Goal: Task Accomplishment & Management: Complete application form

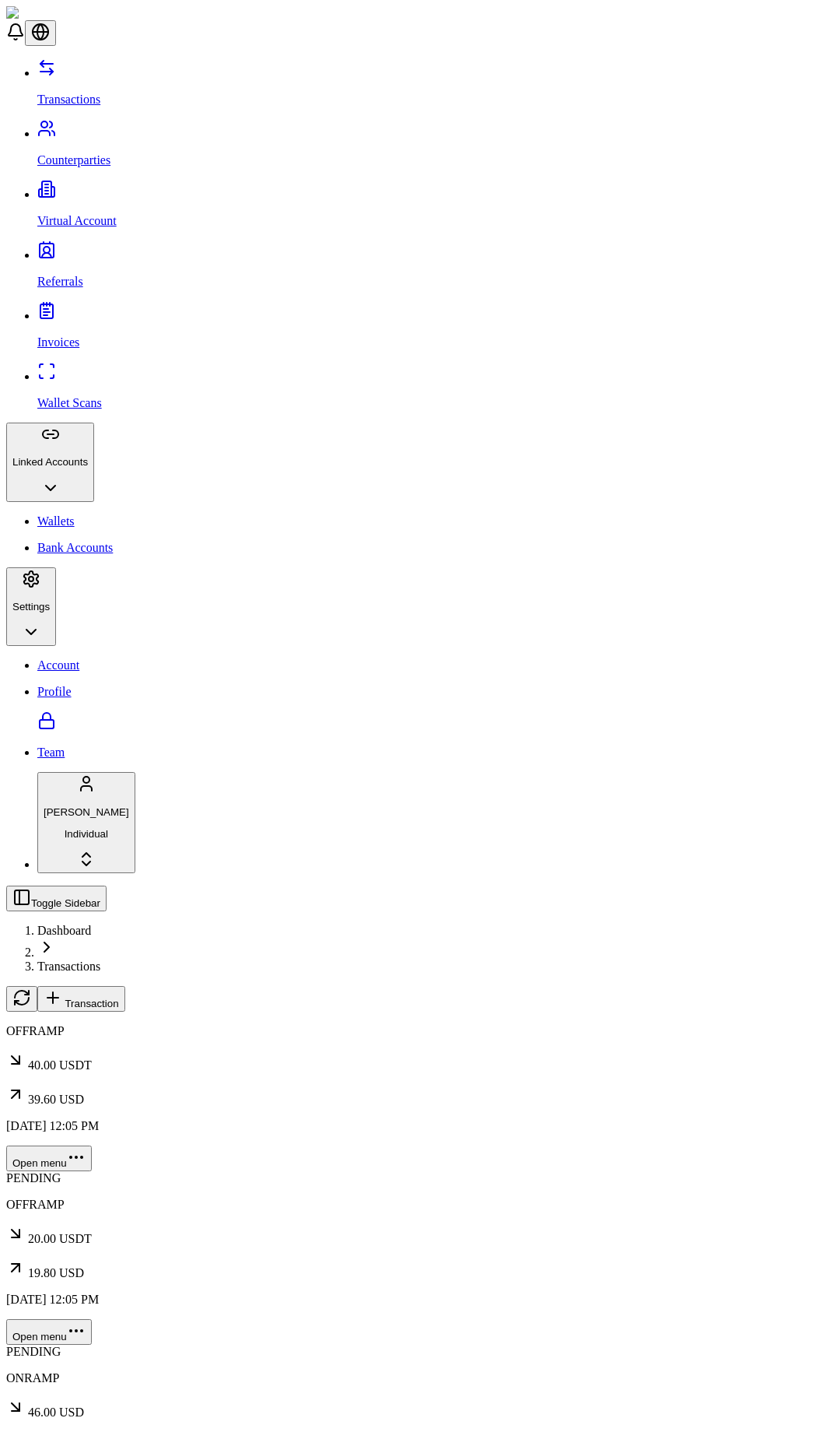
click at [87, 541] on p "Bank Accounts" at bounding box center [435, 548] width 797 height 14
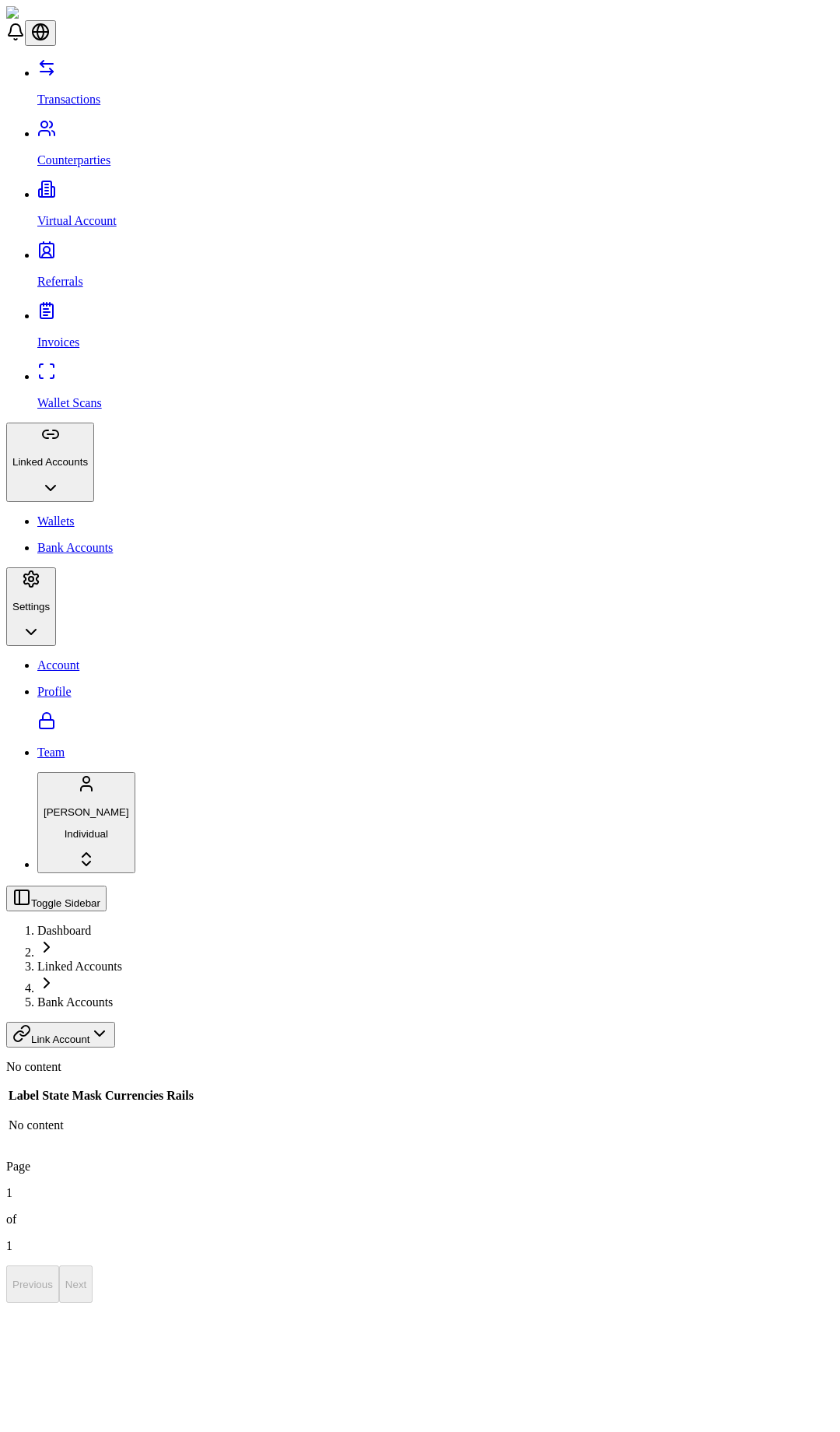
click at [750, 91] on html "Transactions Counterparties Virtual Account Referrals Invoices Wallet Scans Lin…" at bounding box center [420, 655] width 840 height 1309
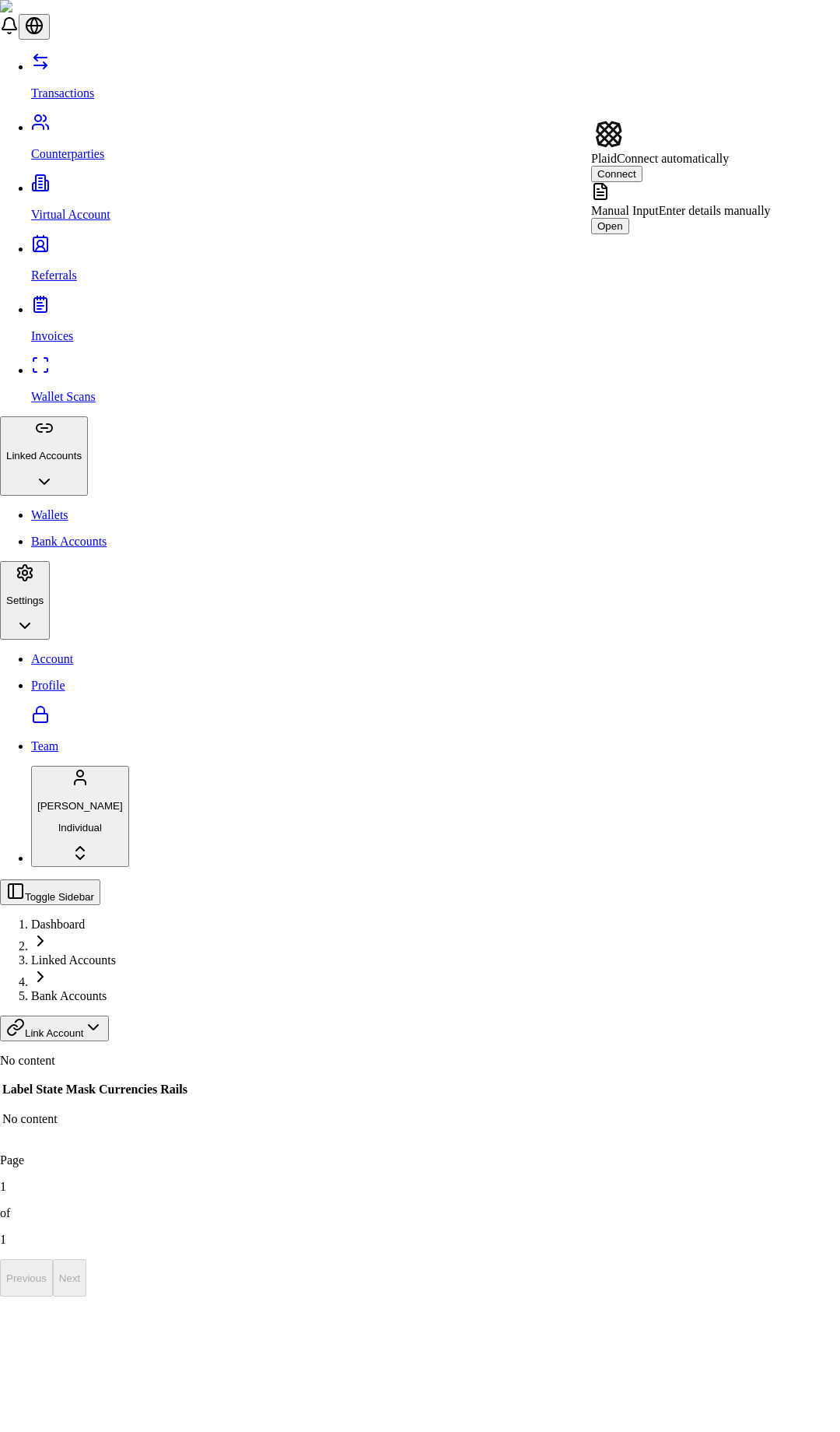
click at [659, 204] on span "Manual Input" at bounding box center [625, 211] width 68 height 13
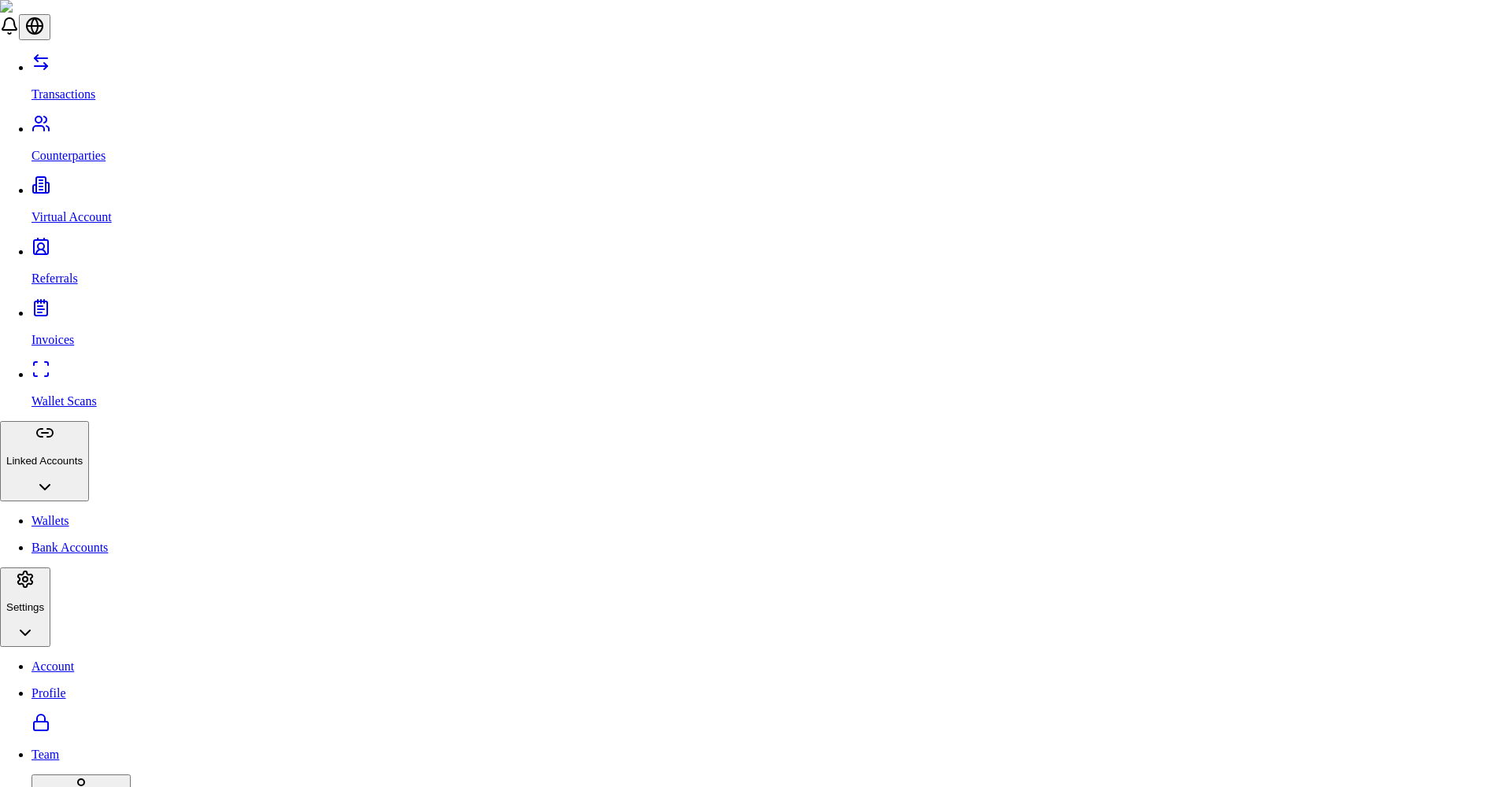
scroll to position [778, 0]
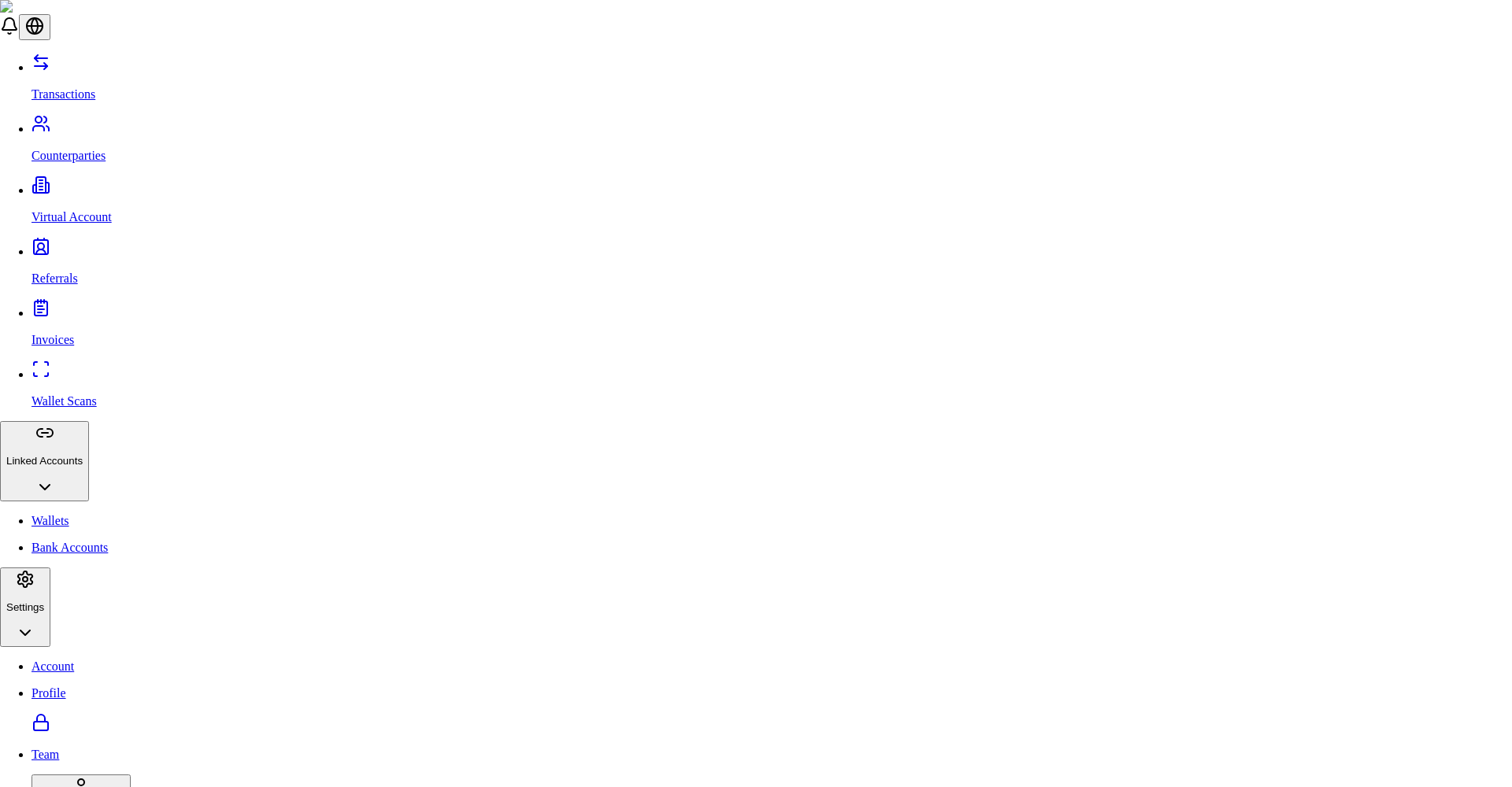
scroll to position [0, 0]
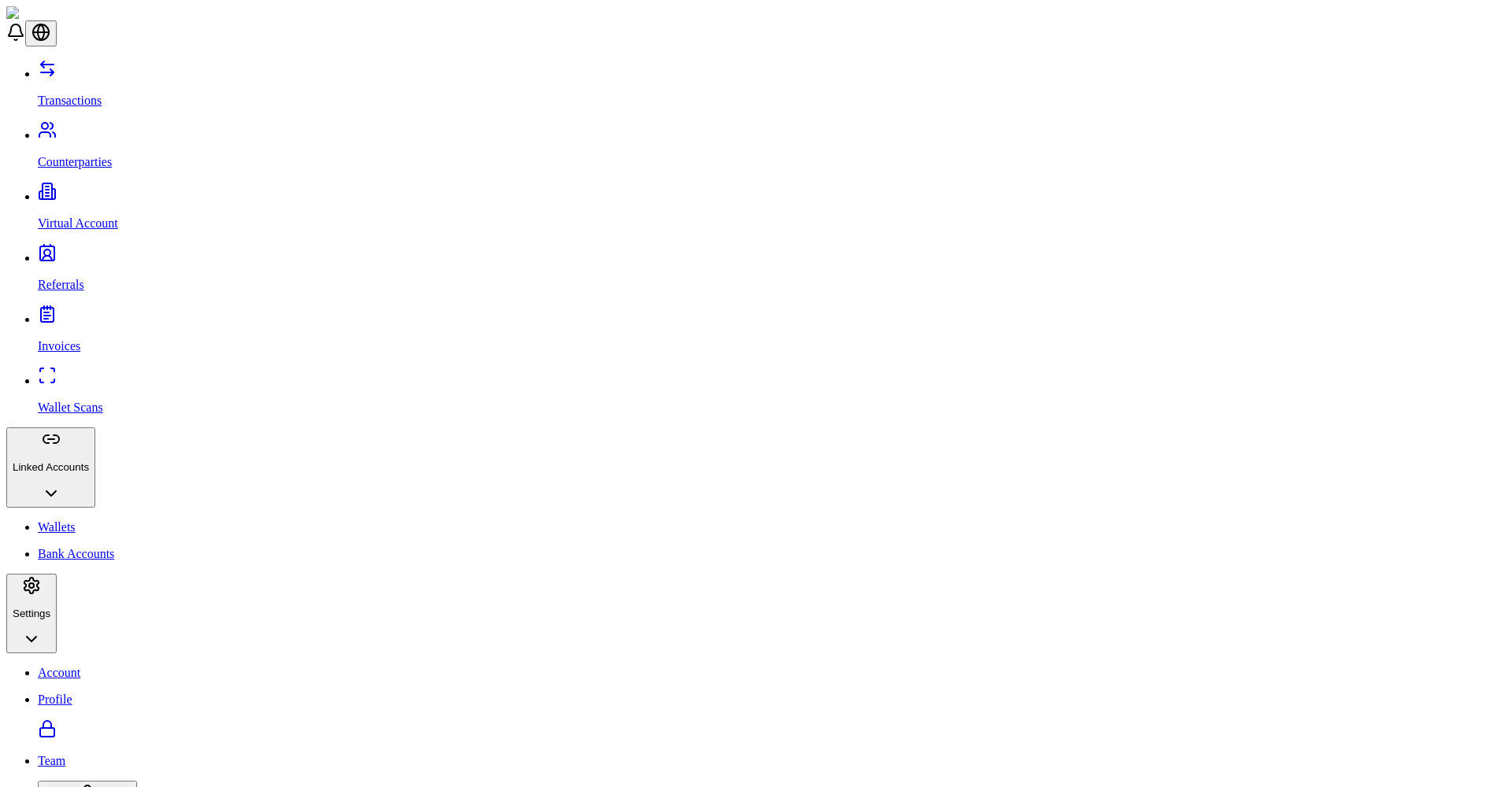
click at [850, 88] on html "Transactions Counterparties Virtual Account Referrals Invoices Wallet Scans Lin…" at bounding box center [756, 662] width 1512 height 1324
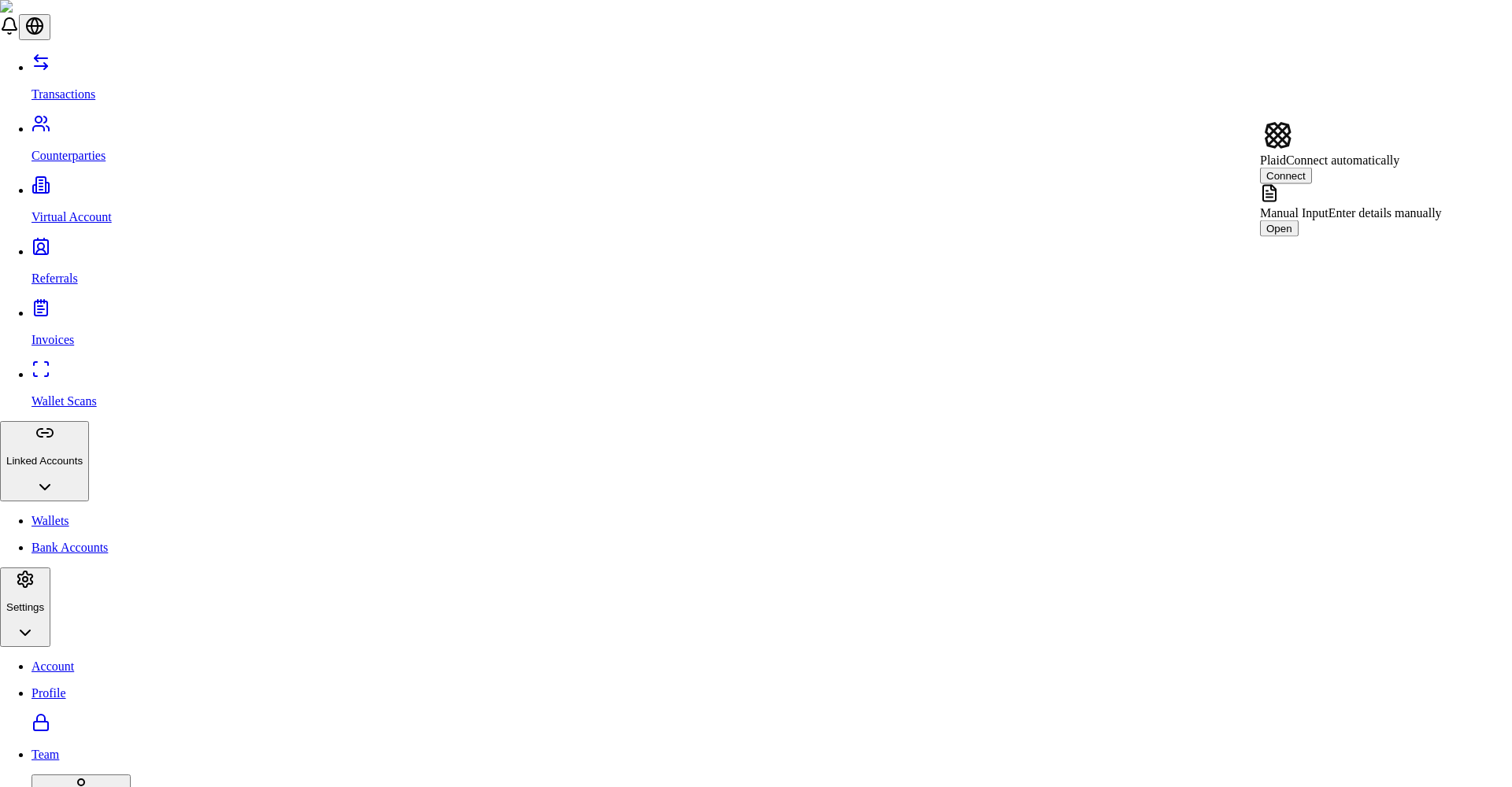
click at [850, 206] on span "Manual Input" at bounding box center [1295, 213] width 69 height 13
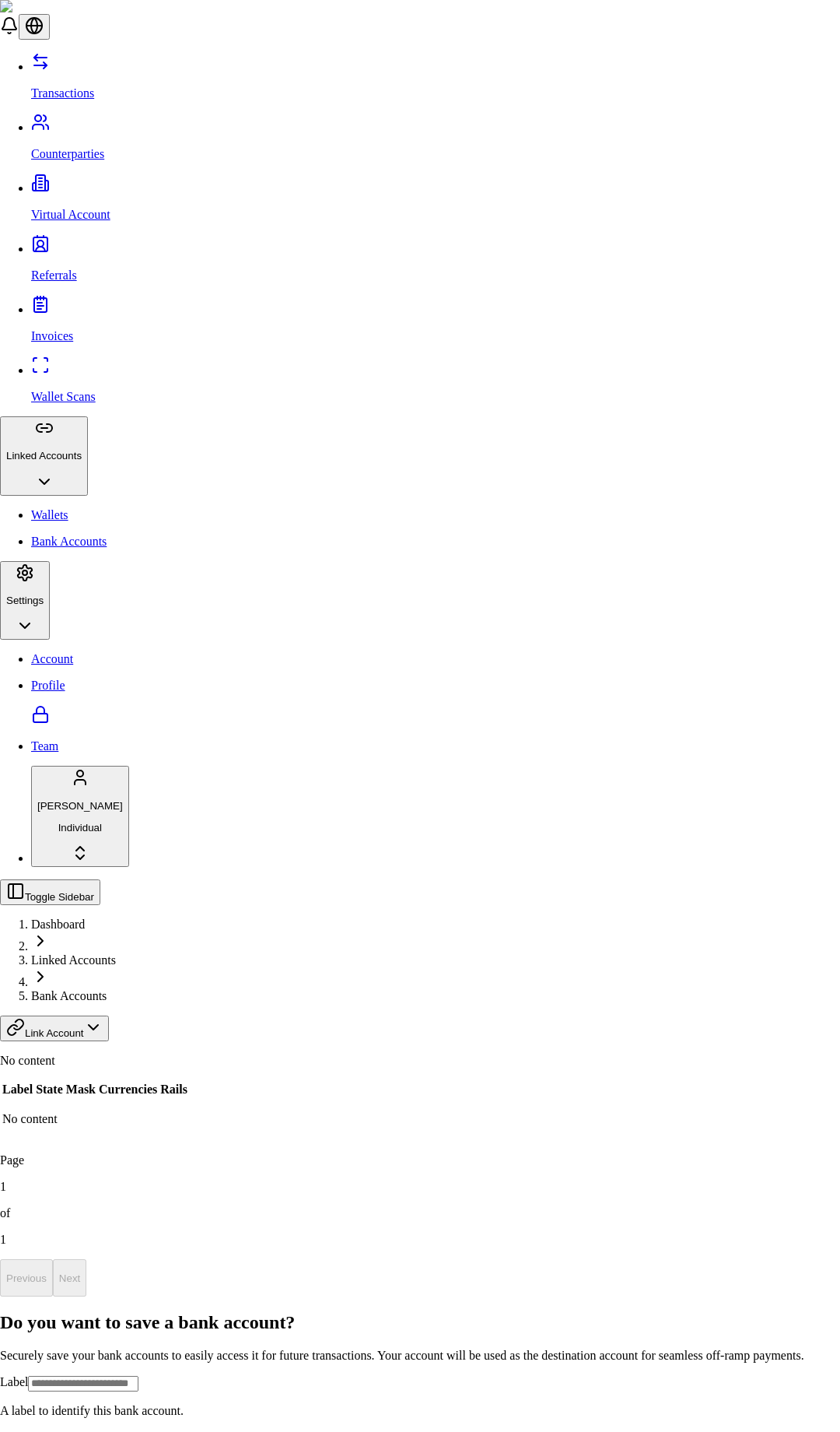
scroll to position [213, 0]
